Goal: Task Accomplishment & Management: Use online tool/utility

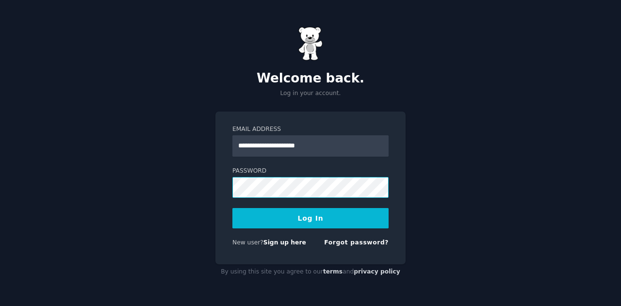
click at [232, 208] on button "Log In" at bounding box center [310, 218] width 156 height 20
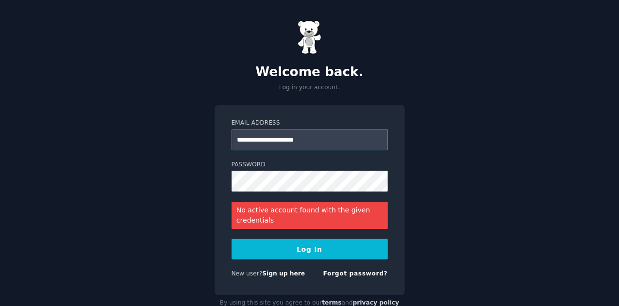
drag, startPoint x: 321, startPoint y: 139, endPoint x: 212, endPoint y: 145, distance: 109.3
click at [210, 142] on div "**********" at bounding box center [309, 165] width 619 height 331
type input "**********"
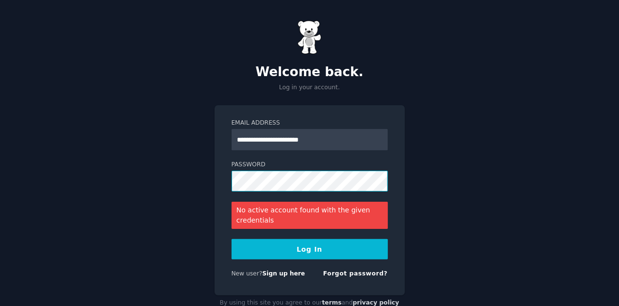
click at [184, 179] on div "**********" at bounding box center [309, 165] width 619 height 331
click at [231, 239] on button "Log In" at bounding box center [309, 249] width 156 height 20
click at [280, 276] on link "Sign up here" at bounding box center [283, 273] width 43 height 7
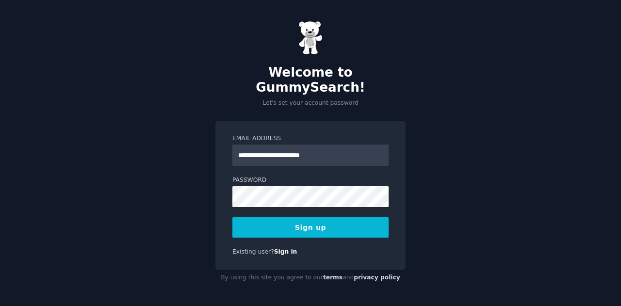
type input "**********"
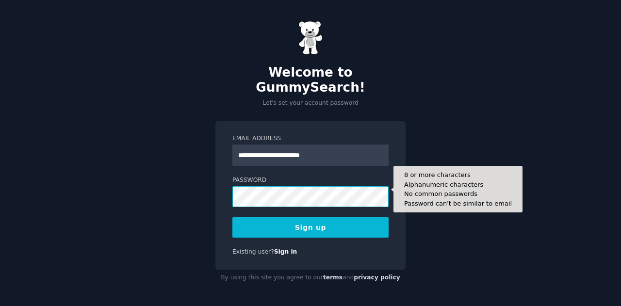
click at [232, 217] on button "Sign up" at bounding box center [310, 227] width 156 height 20
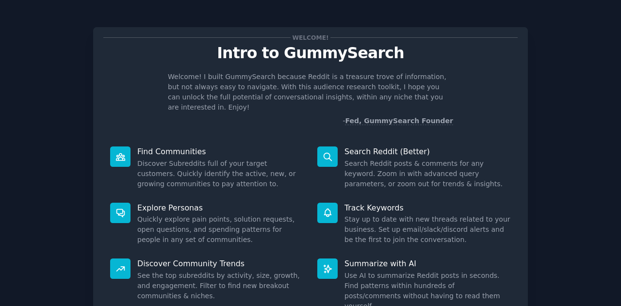
scroll to position [73, 0]
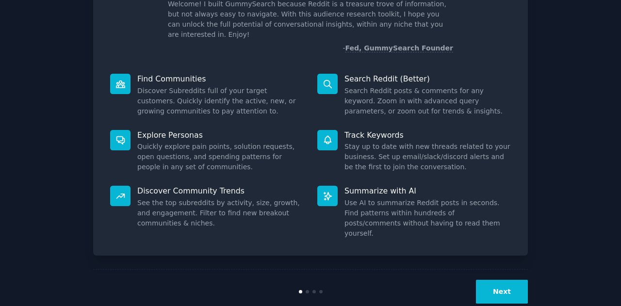
click at [503, 280] on button "Next" at bounding box center [502, 292] width 52 height 24
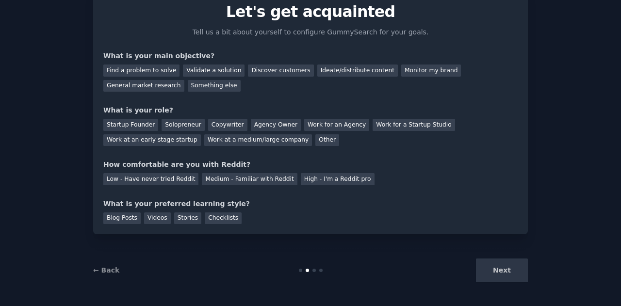
scroll to position [41, 0]
click at [184, 81] on div "General market research" at bounding box center [143, 87] width 81 height 12
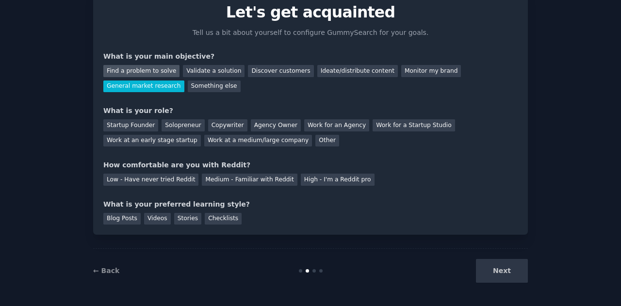
click at [150, 69] on div "Find a problem to solve" at bounding box center [141, 71] width 76 height 12
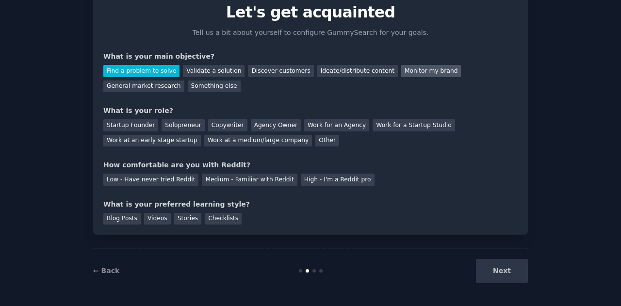
click at [401, 69] on div "Monitor my brand" at bounding box center [431, 71] width 60 height 12
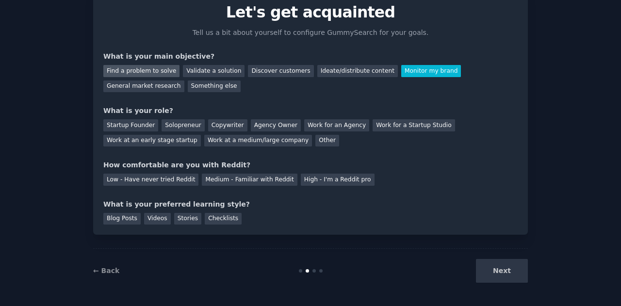
click at [137, 66] on div "Find a problem to solve" at bounding box center [141, 71] width 76 height 12
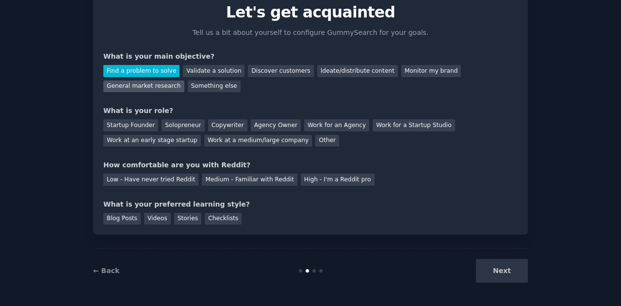
click at [184, 81] on div "General market research" at bounding box center [143, 87] width 81 height 12
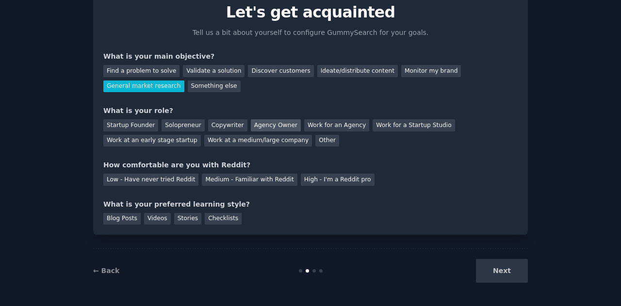
click at [264, 128] on div "Agency Owner" at bounding box center [276, 125] width 50 height 12
click at [327, 121] on div "Work for an Agency" at bounding box center [336, 125] width 65 height 12
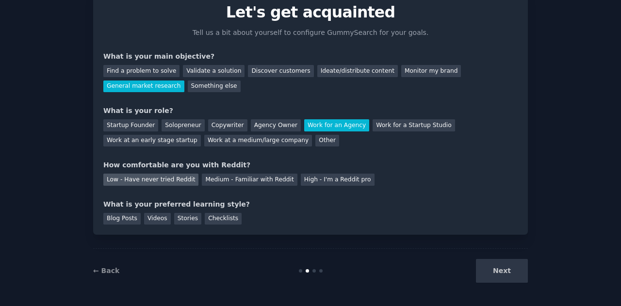
click at [177, 183] on div "Low - Have never tried Reddit" at bounding box center [150, 180] width 95 height 12
click at [120, 220] on div "Blog Posts" at bounding box center [121, 219] width 37 height 12
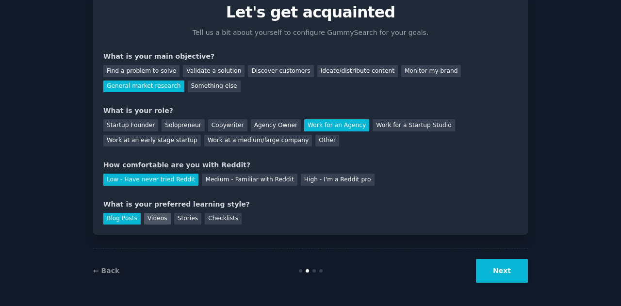
click at [155, 216] on div "Videos" at bounding box center [157, 219] width 27 height 12
click at [118, 220] on div "Blog Posts" at bounding box center [121, 219] width 37 height 12
click at [507, 279] on button "Next" at bounding box center [502, 271] width 52 height 24
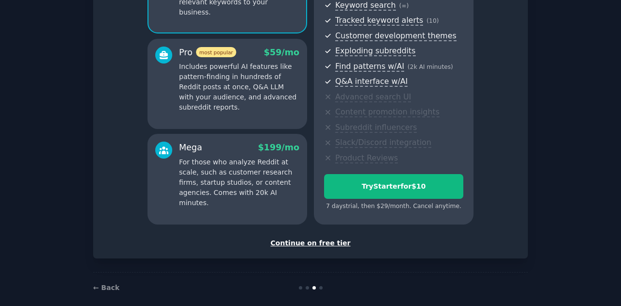
scroll to position [153, 0]
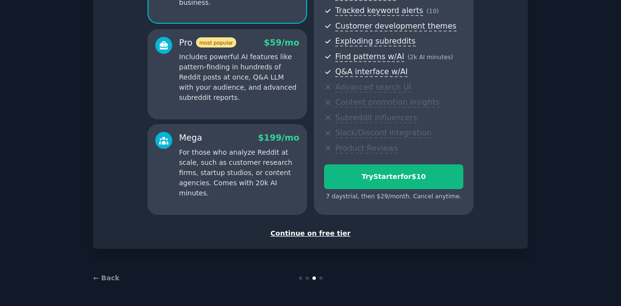
click at [323, 233] on div "Continue on free tier" at bounding box center [310, 234] width 414 height 10
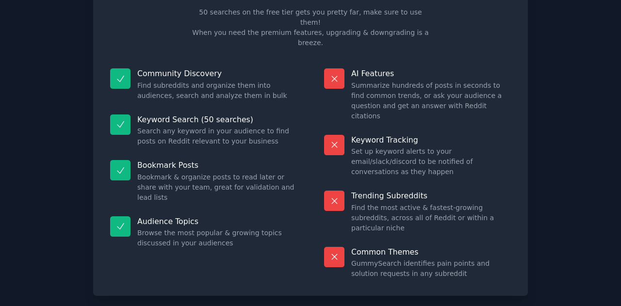
scroll to position [71, 0]
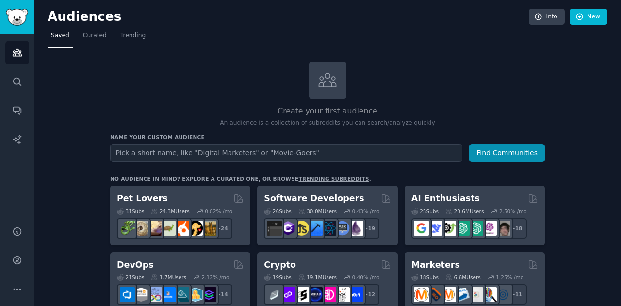
click at [242, 156] on input "text" at bounding box center [286, 153] width 352 height 18
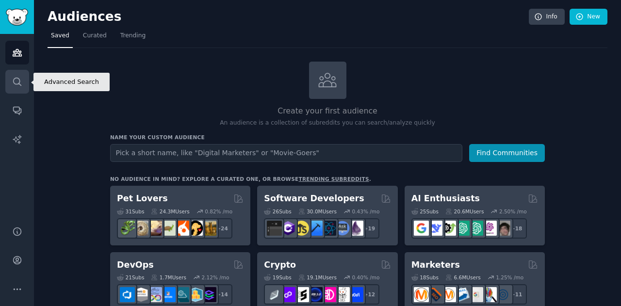
click at [16, 78] on icon "Sidebar" at bounding box center [17, 82] width 8 height 8
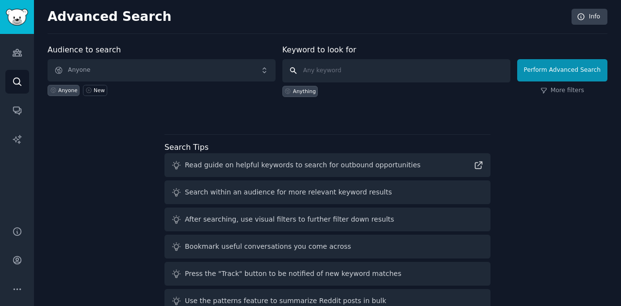
click at [369, 72] on input "text" at bounding box center [396, 70] width 228 height 23
type input "protein powder for baking"
click button "Perform Advanced Search" at bounding box center [562, 70] width 90 height 22
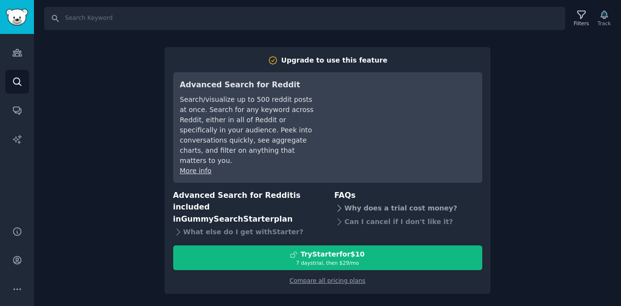
click at [354, 201] on div "Why does a trial cost money?" at bounding box center [408, 208] width 148 height 14
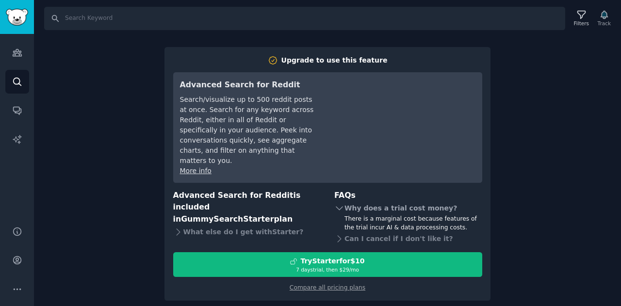
click at [354, 201] on div "Why does a trial cost money?" at bounding box center [408, 208] width 148 height 14
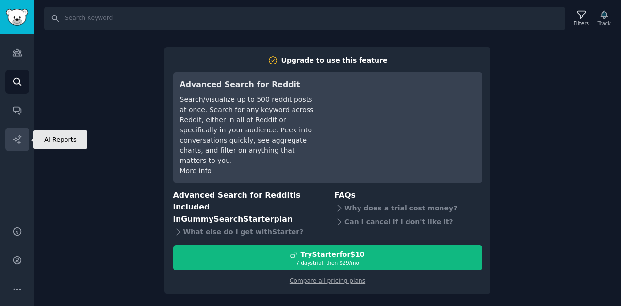
click at [21, 136] on icon "Sidebar" at bounding box center [17, 139] width 10 height 10
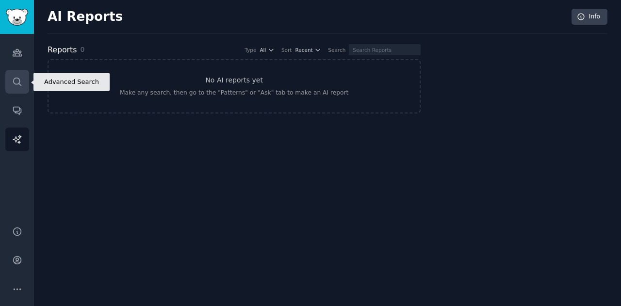
click at [22, 86] on icon "Sidebar" at bounding box center [17, 82] width 10 height 10
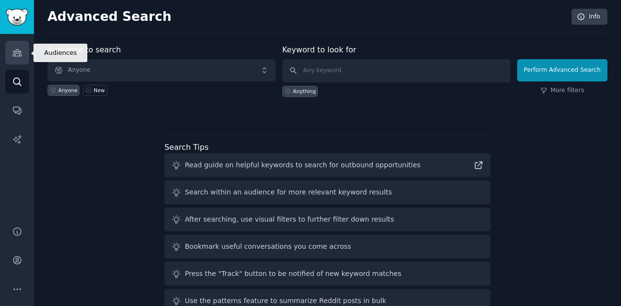
click at [11, 62] on link "Audiences" at bounding box center [17, 53] width 24 height 24
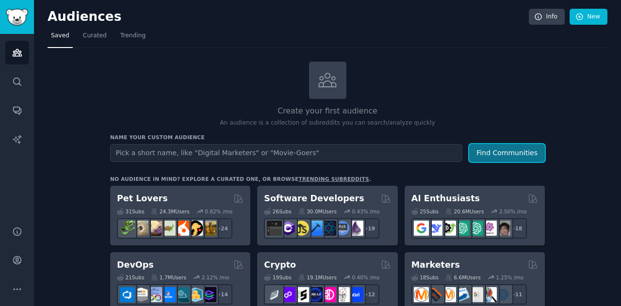
click at [514, 152] on button "Find Communities" at bounding box center [507, 153] width 76 height 18
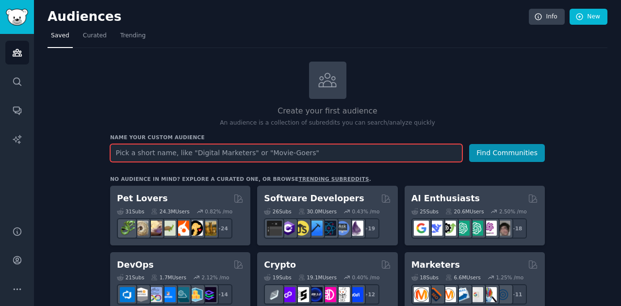
click at [226, 145] on input "text" at bounding box center [286, 153] width 352 height 18
click at [224, 149] on input "text" at bounding box center [286, 153] width 352 height 18
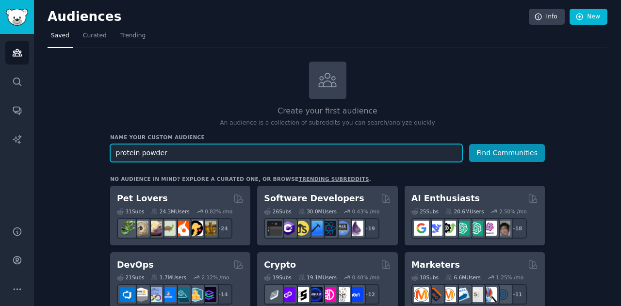
type input "protein powder"
click at [469, 144] on button "Find Communities" at bounding box center [507, 153] width 76 height 18
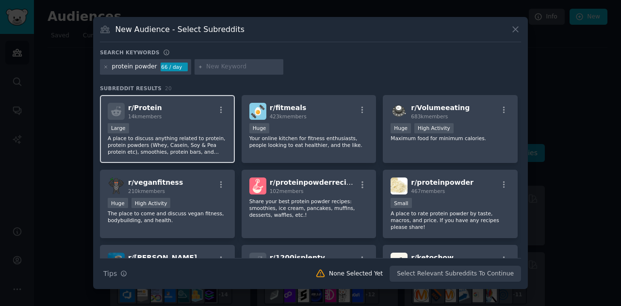
click at [185, 132] on div "Large" at bounding box center [167, 129] width 119 height 12
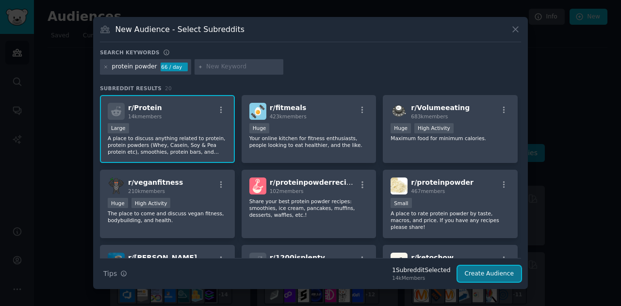
click at [483, 275] on button "Create Audience" at bounding box center [490, 274] width 64 height 16
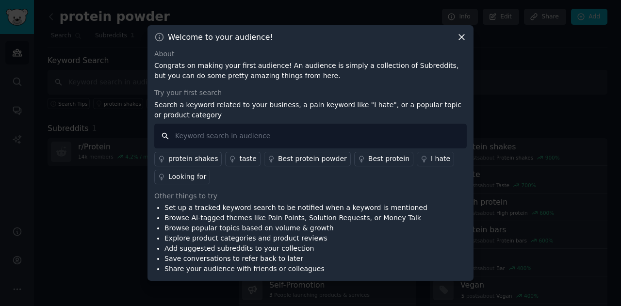
click at [253, 129] on input "text" at bounding box center [310, 136] width 313 height 25
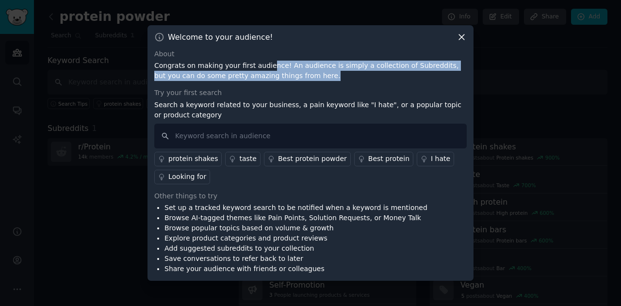
drag, startPoint x: 297, startPoint y: 80, endPoint x: 260, endPoint y: 64, distance: 40.8
click at [260, 64] on p "Congrats on making your first audience! An audience is simply a collection of S…" at bounding box center [310, 71] width 313 height 20
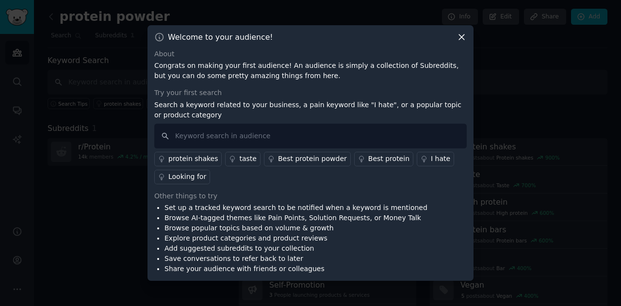
click at [263, 84] on div "About Congrats on making your first audience! An audience is simply a collectio…" at bounding box center [310, 162] width 313 height 226
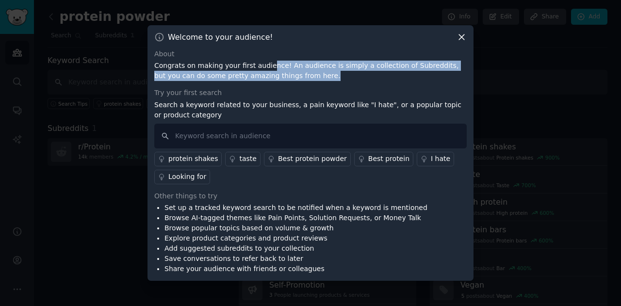
drag, startPoint x: 303, startPoint y: 77, endPoint x: 263, endPoint y: 62, distance: 43.0
click at [263, 62] on p "Congrats on making your first audience! An audience is simply a collection of S…" at bounding box center [310, 71] width 313 height 20
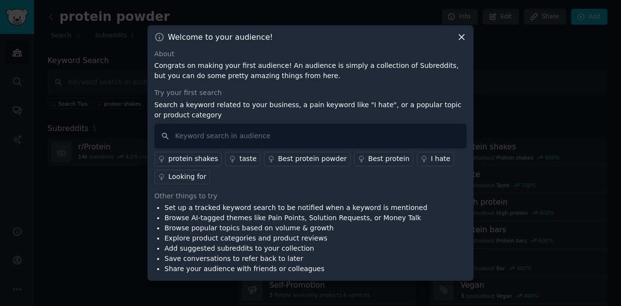
click at [262, 89] on div "Try your first search" at bounding box center [310, 93] width 313 height 10
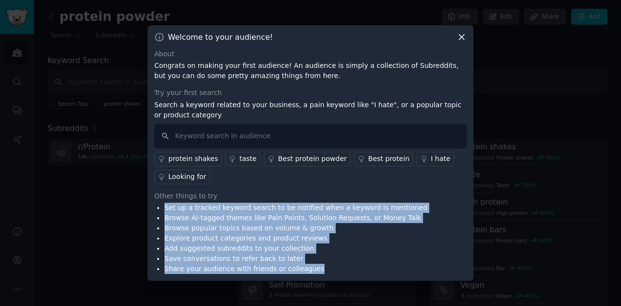
drag, startPoint x: 331, startPoint y: 268, endPoint x: 157, endPoint y: 206, distance: 184.3
click at [157, 206] on ul "Set up a tracked keyword search to be notified when a keyword is mentioned Brow…" at bounding box center [290, 238] width 273 height 71
click at [342, 249] on li "Add suggested subreddits to your collection" at bounding box center [296, 249] width 263 height 10
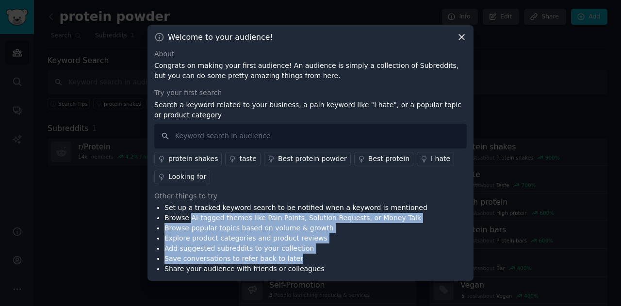
drag, startPoint x: 316, startPoint y: 262, endPoint x: 189, endPoint y: 220, distance: 134.0
click at [189, 220] on ul "Set up a tracked keyword search to be notified when a keyword is mentioned Brow…" at bounding box center [290, 238] width 273 height 71
click at [270, 261] on li "Save conversations to refer back to later" at bounding box center [296, 259] width 263 height 10
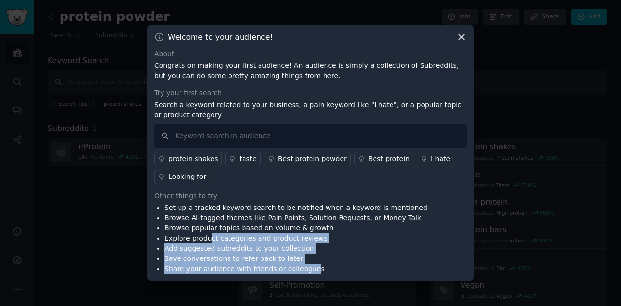
drag, startPoint x: 301, startPoint y: 268, endPoint x: 205, endPoint y: 233, distance: 102.4
click at [205, 233] on ul "Set up a tracked keyword search to be notified when a keyword is mentioned Brow…" at bounding box center [290, 238] width 273 height 71
click at [334, 256] on li "Save conversations to refer back to later" at bounding box center [296, 259] width 263 height 10
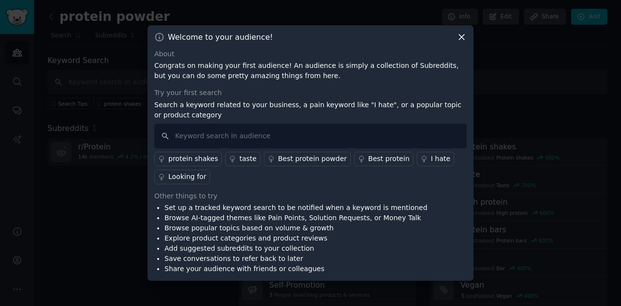
click at [465, 41] on icon at bounding box center [462, 37] width 10 height 10
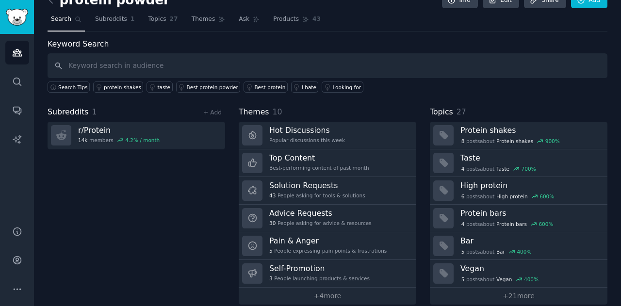
scroll to position [26, 0]
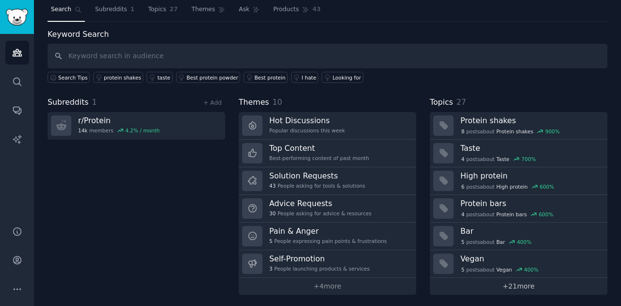
click at [539, 285] on link "+ 21 more" at bounding box center [519, 286] width 178 height 17
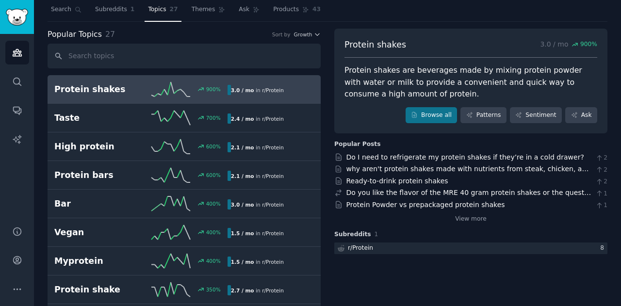
click at [127, 17] on link "Subreddits 1" at bounding box center [115, 12] width 46 height 20
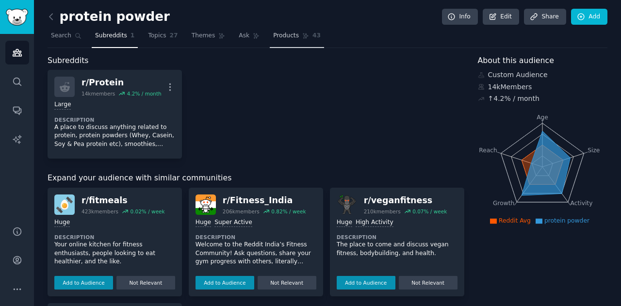
click at [277, 34] on span "Products" at bounding box center [286, 36] width 26 height 9
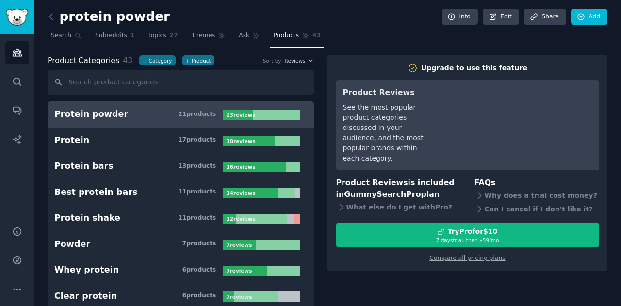
click at [161, 110] on h3 "Protein powder 21 product s" at bounding box center [138, 114] width 168 height 12
click at [164, 109] on h3 "Protein powder 21 product s" at bounding box center [138, 114] width 168 height 12
